Goal: Information Seeking & Learning: Learn about a topic

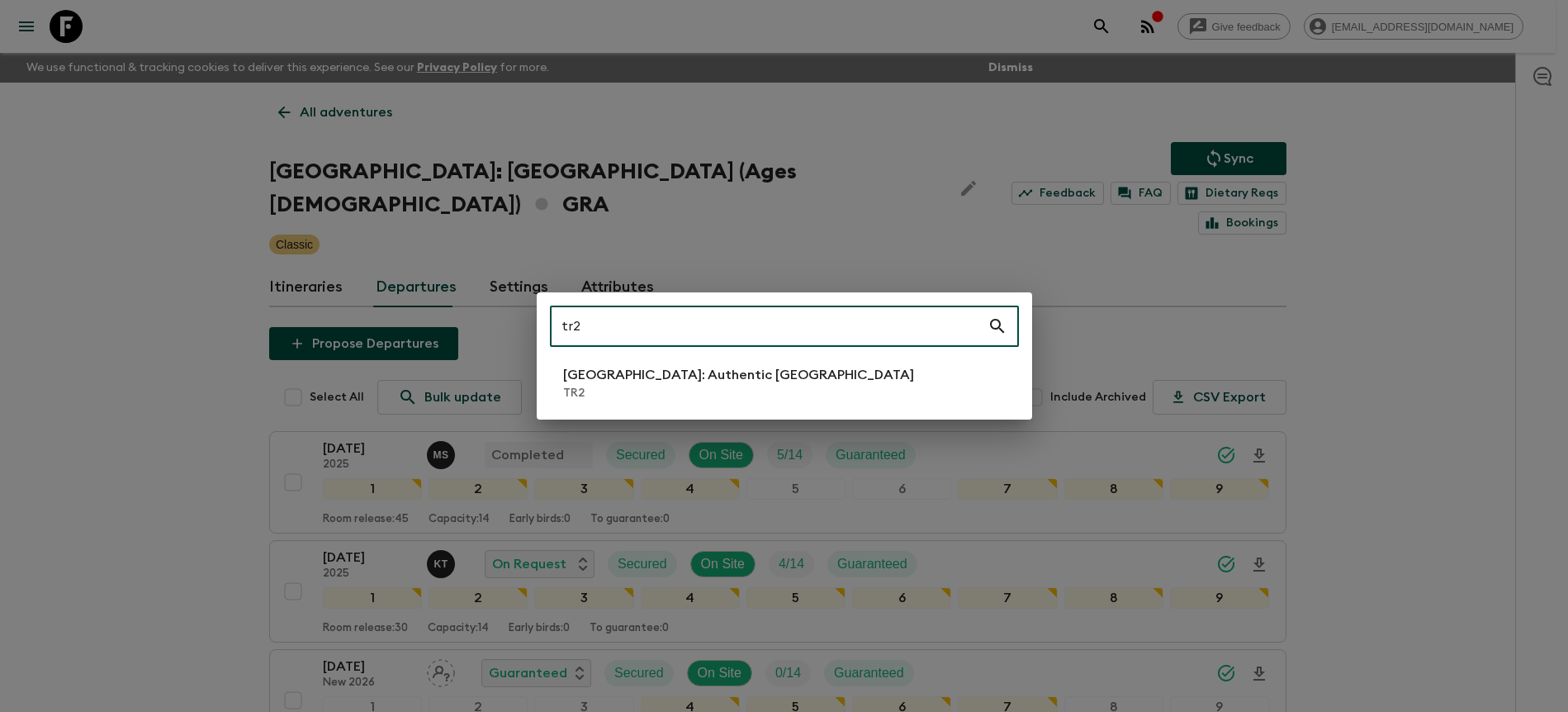
type input "tr2"
click at [689, 366] on p "[GEOGRAPHIC_DATA]: Authentic [GEOGRAPHIC_DATA]" at bounding box center [738, 374] width 351 height 20
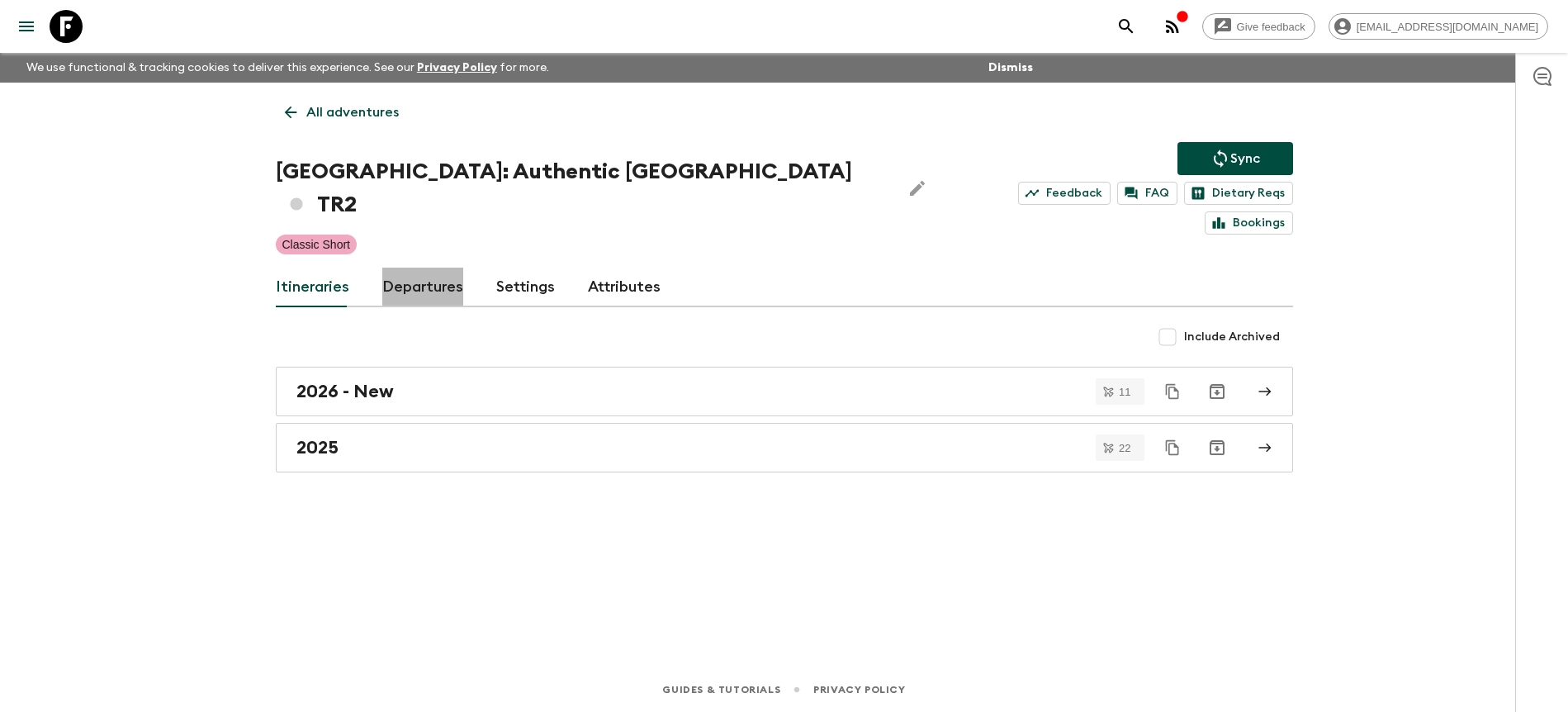
click at [454, 267] on link "Departures" at bounding box center [422, 287] width 81 height 40
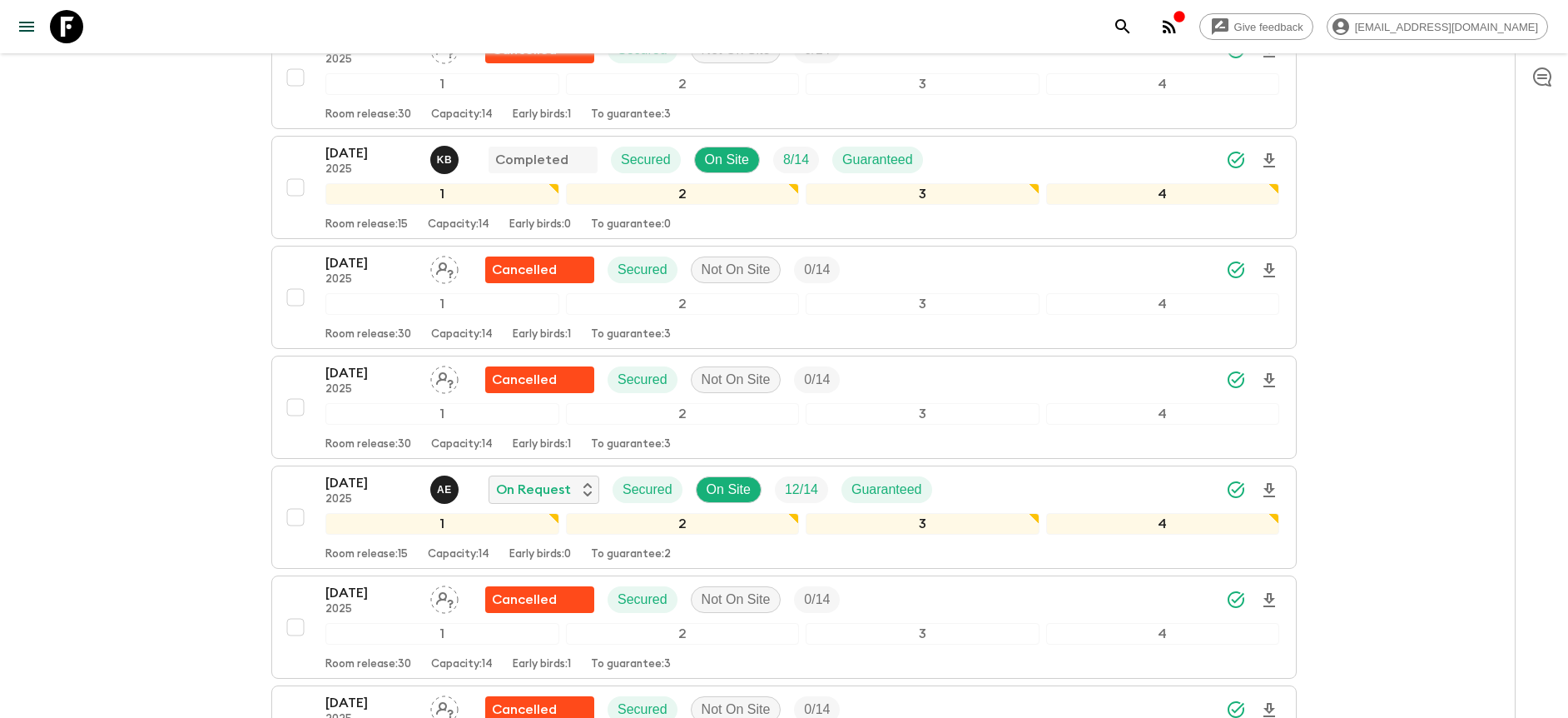
scroll to position [2069, 0]
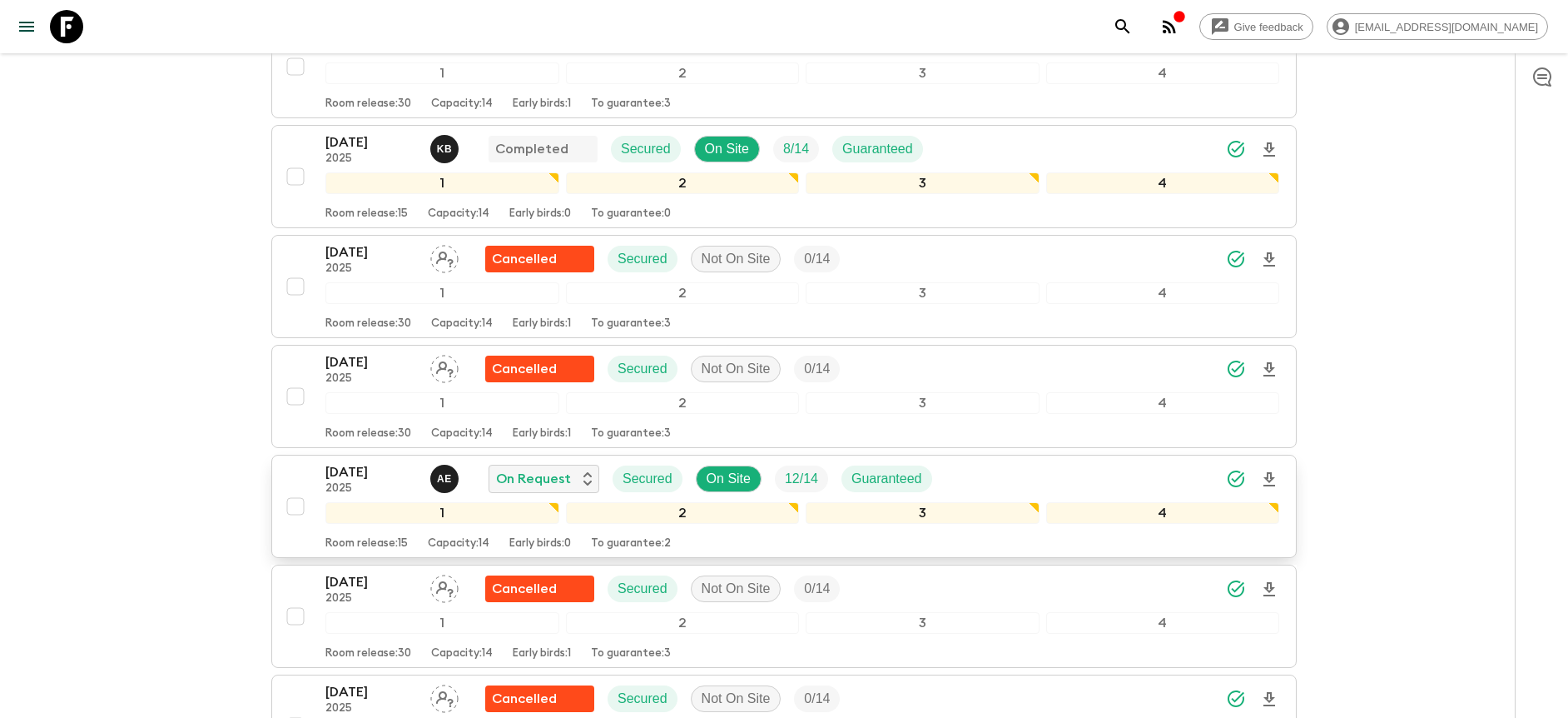
click at [1053, 462] on div "[DATE] 2025 A E On Request Secured On Site 12 / 14 Guaranteed" at bounding box center [803, 478] width 954 height 33
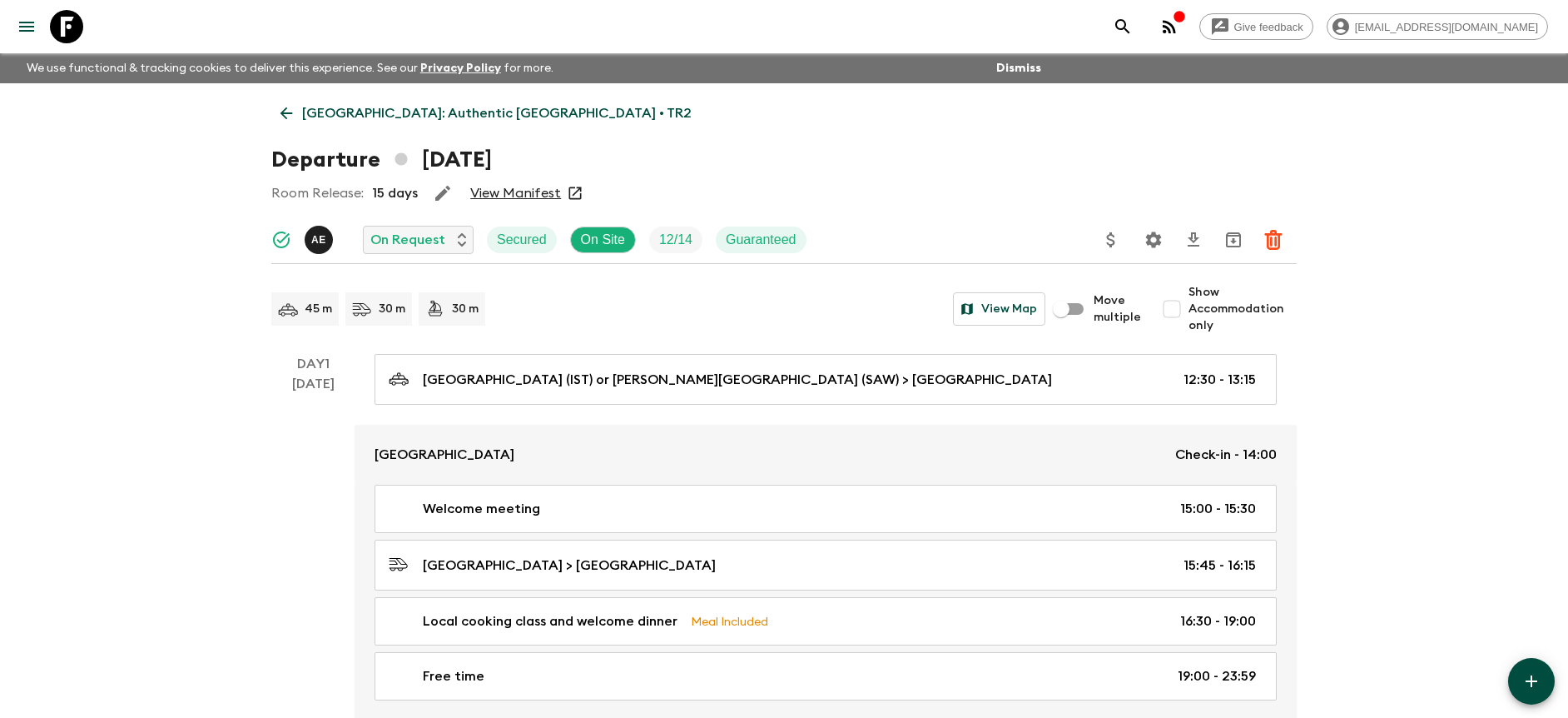
click at [1249, 315] on span "Show Accommodation only" at bounding box center [1242, 309] width 108 height 50
click at [1189, 315] on input "Show Accommodation only" at bounding box center [1171, 309] width 33 height 33
checkbox input "true"
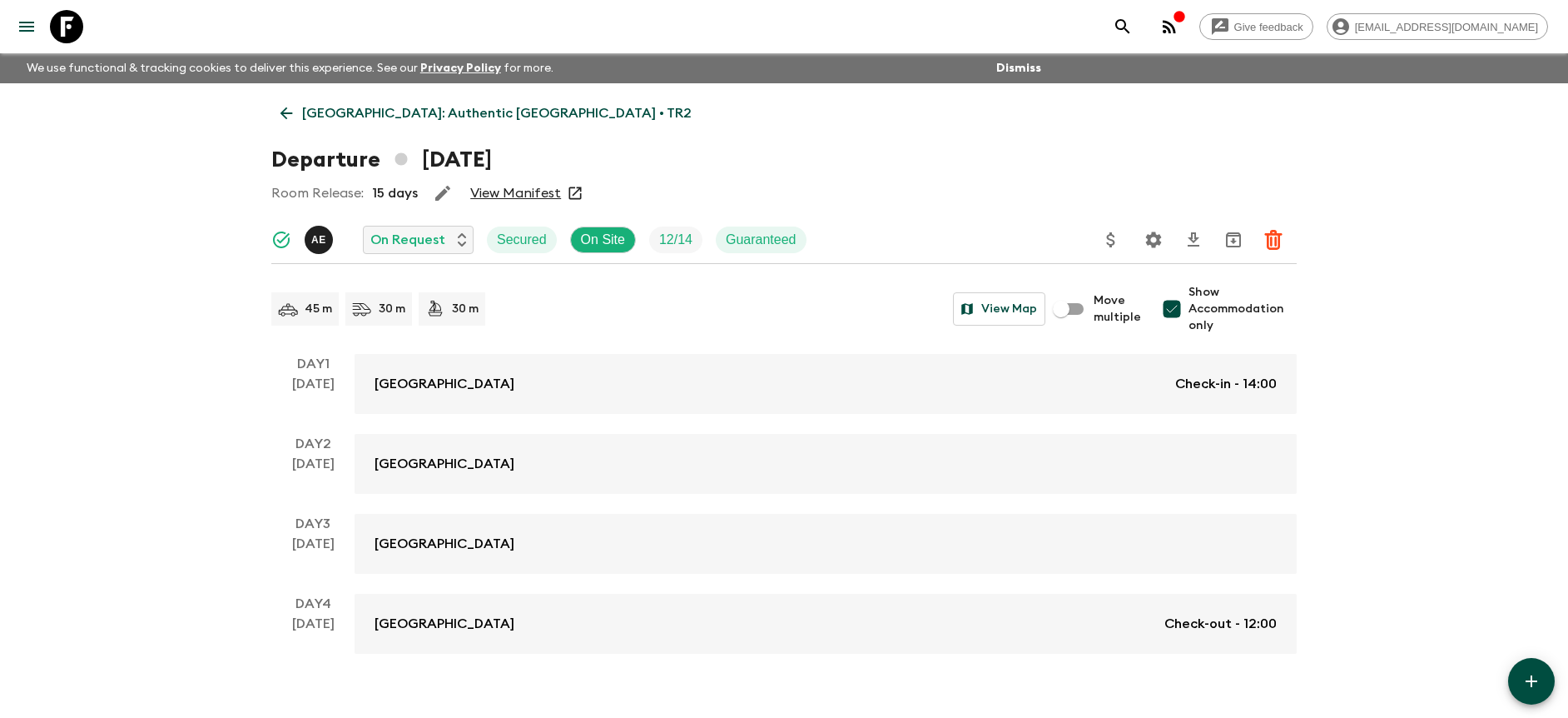
click at [1399, 335] on div "Give feedback [PERSON_NAME][EMAIL_ADDRESS][DOMAIN_NAME] We use functional & tra…" at bounding box center [784, 373] width 1568 height 746
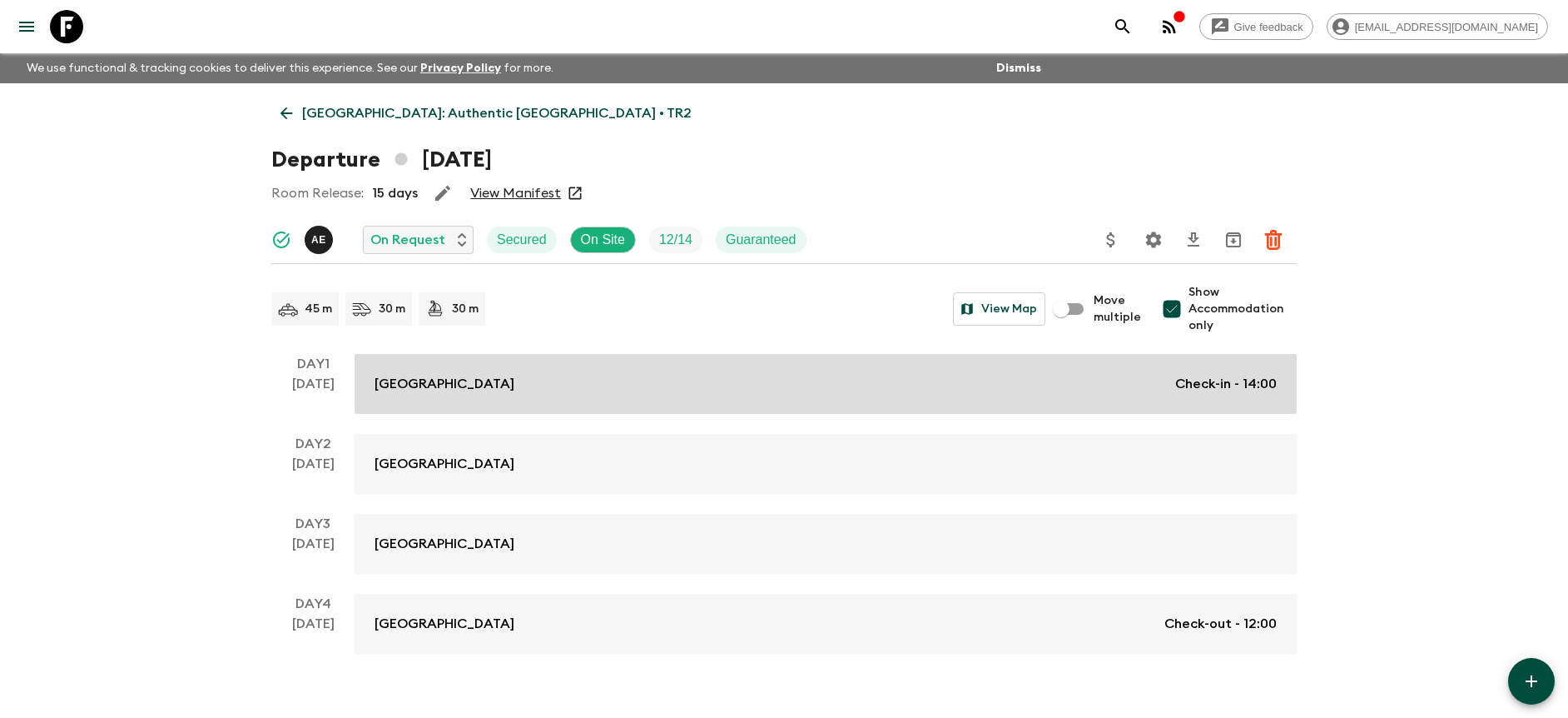
click at [1107, 384] on div "[GEOGRAPHIC_DATA] Check-in - 14:00" at bounding box center [826, 383] width 902 height 20
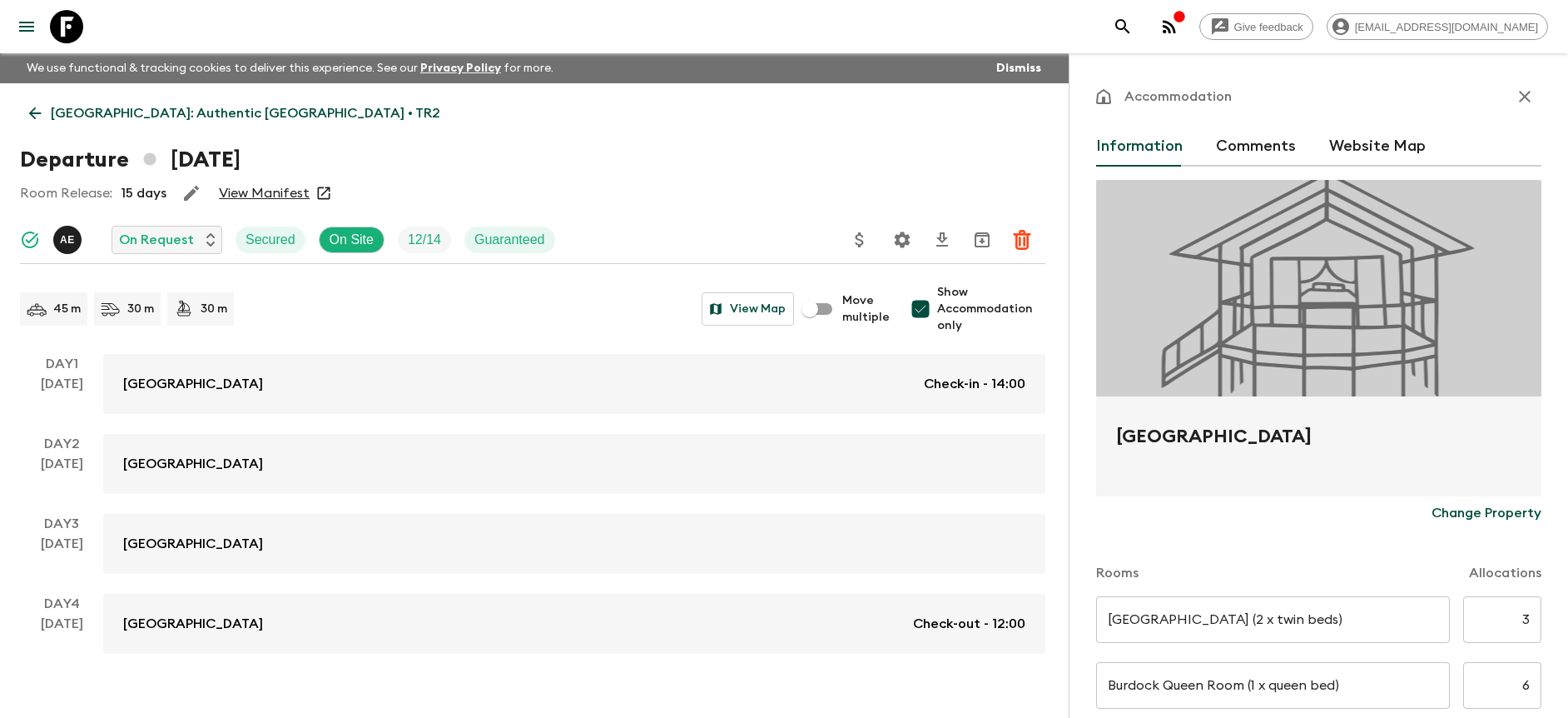
click at [1514, 94] on icon "button" at bounding box center [1524, 97] width 20 height 20
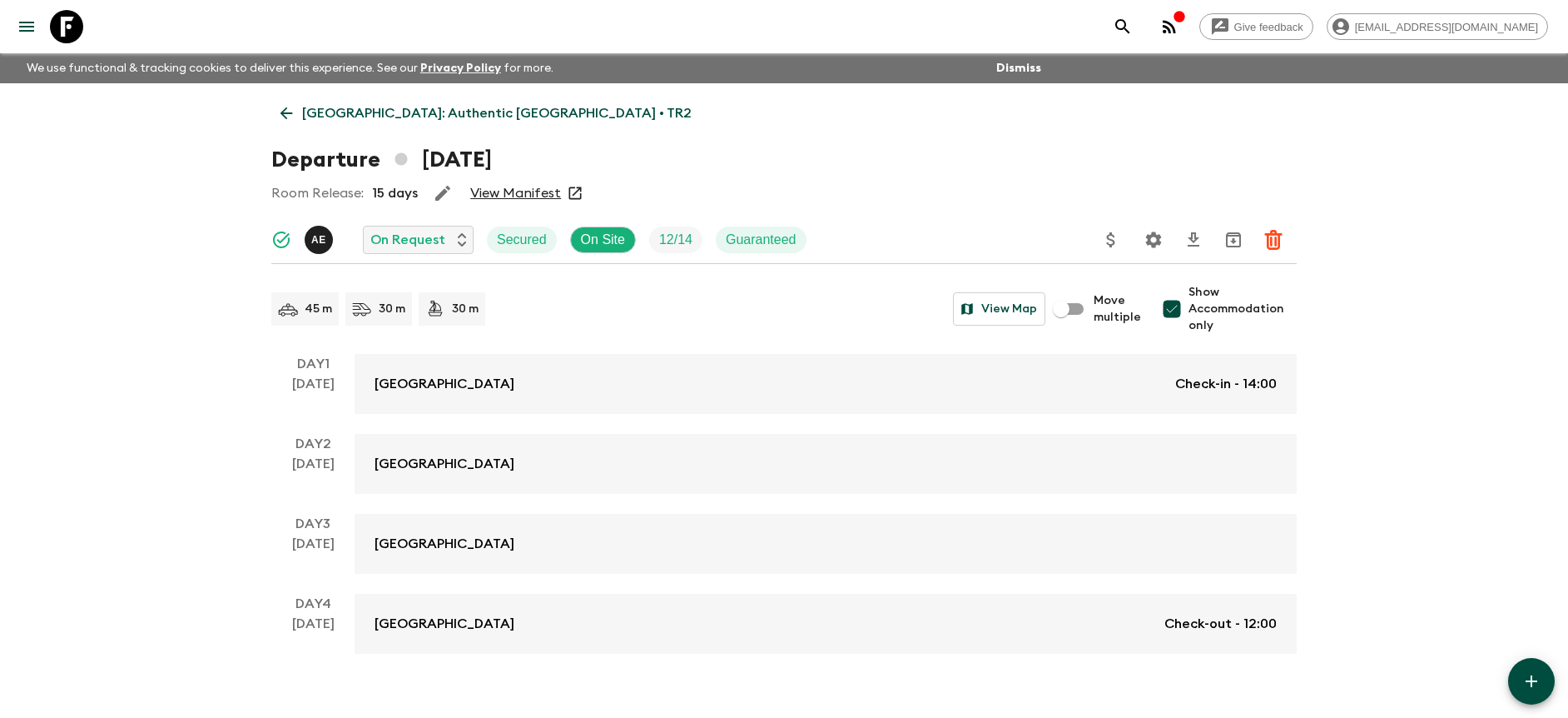
click at [1303, 178] on div "[GEOGRAPHIC_DATA]: Authentic [GEOGRAPHIC_DATA] • TR2 Departure [DATE] Room Rele…" at bounding box center [784, 368] width 1065 height 571
